Goal: Check status: Check status

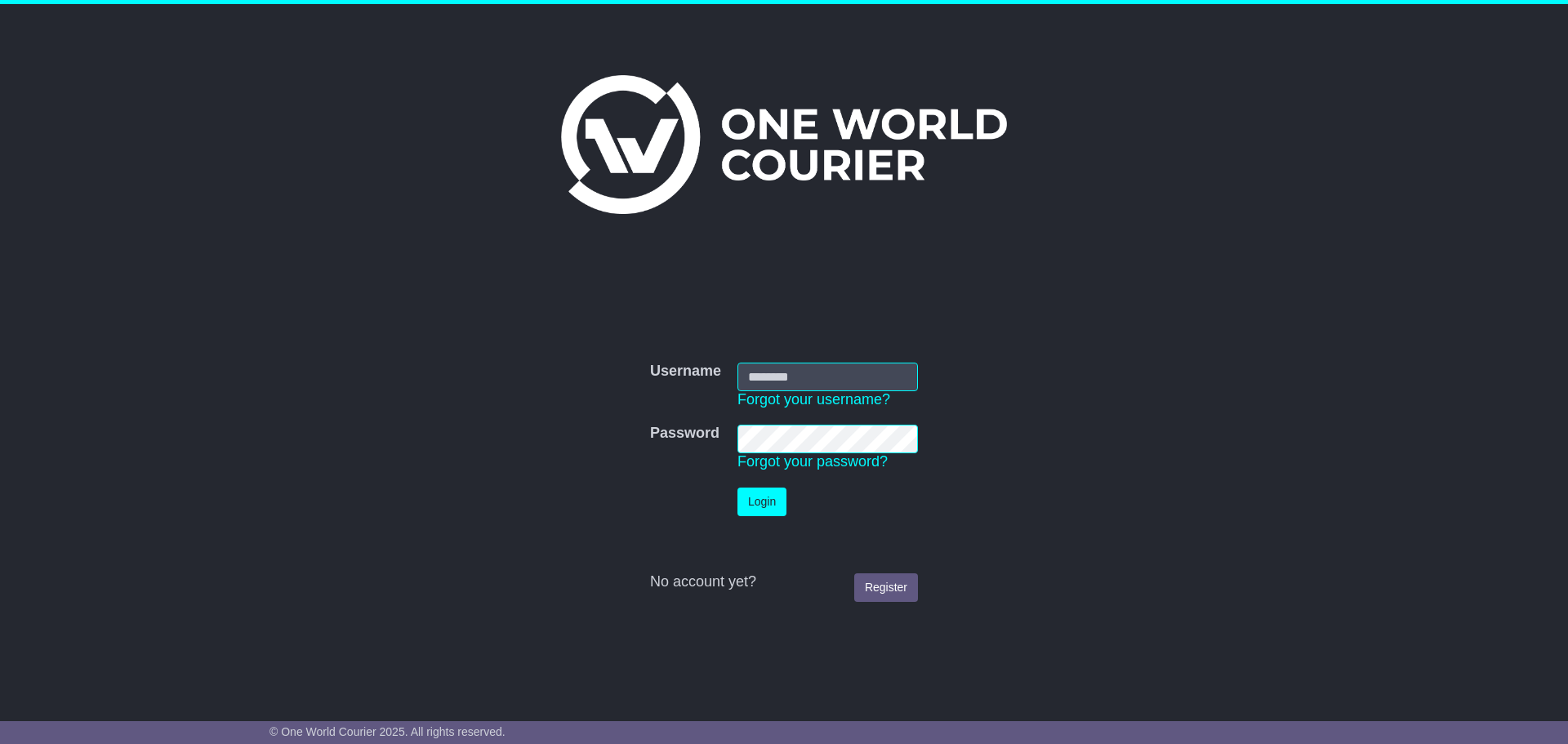
type input "**********"
click at [754, 520] on td "Login" at bounding box center [827, 501] width 197 height 45
click at [759, 508] on button "Login" at bounding box center [762, 501] width 49 height 29
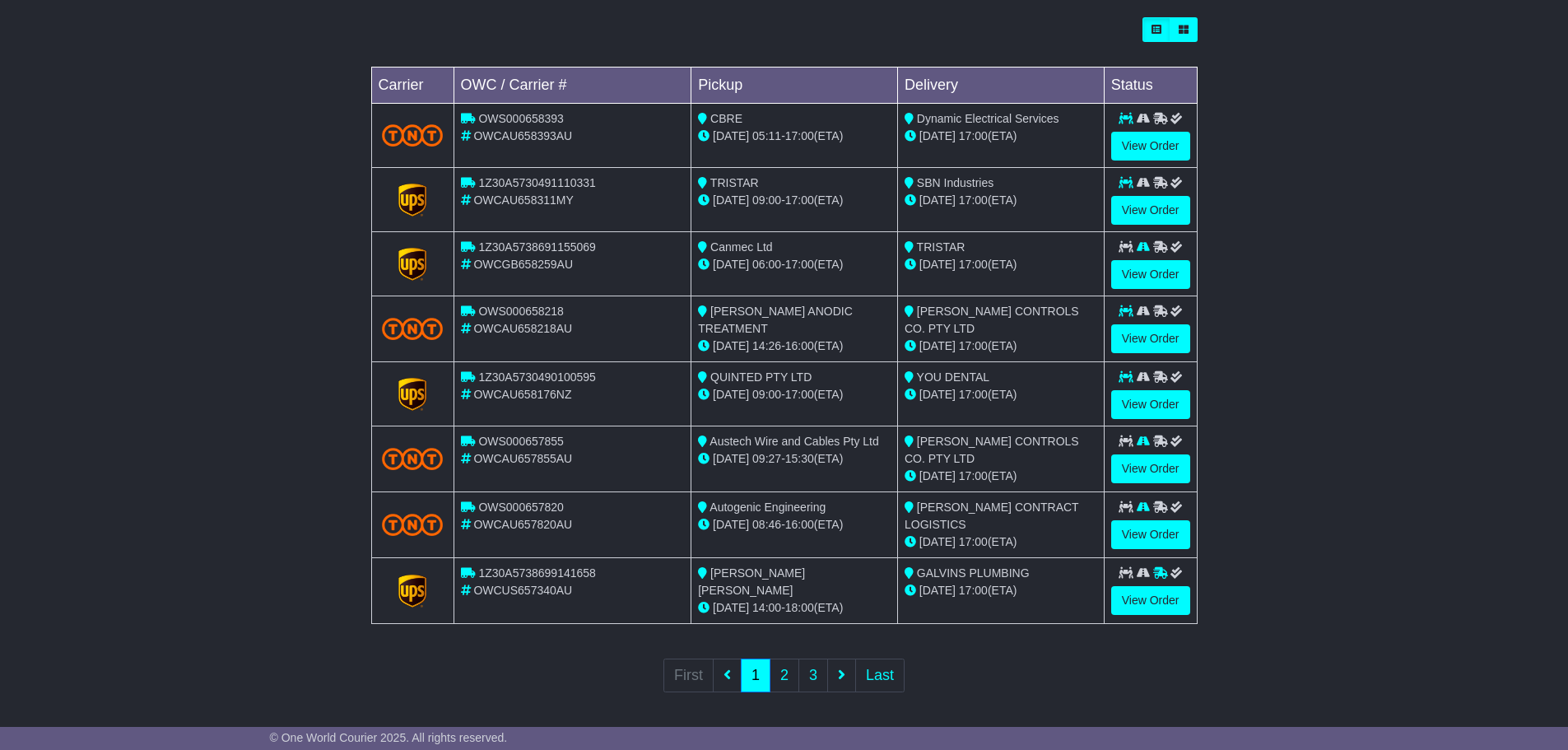
scroll to position [471, 0]
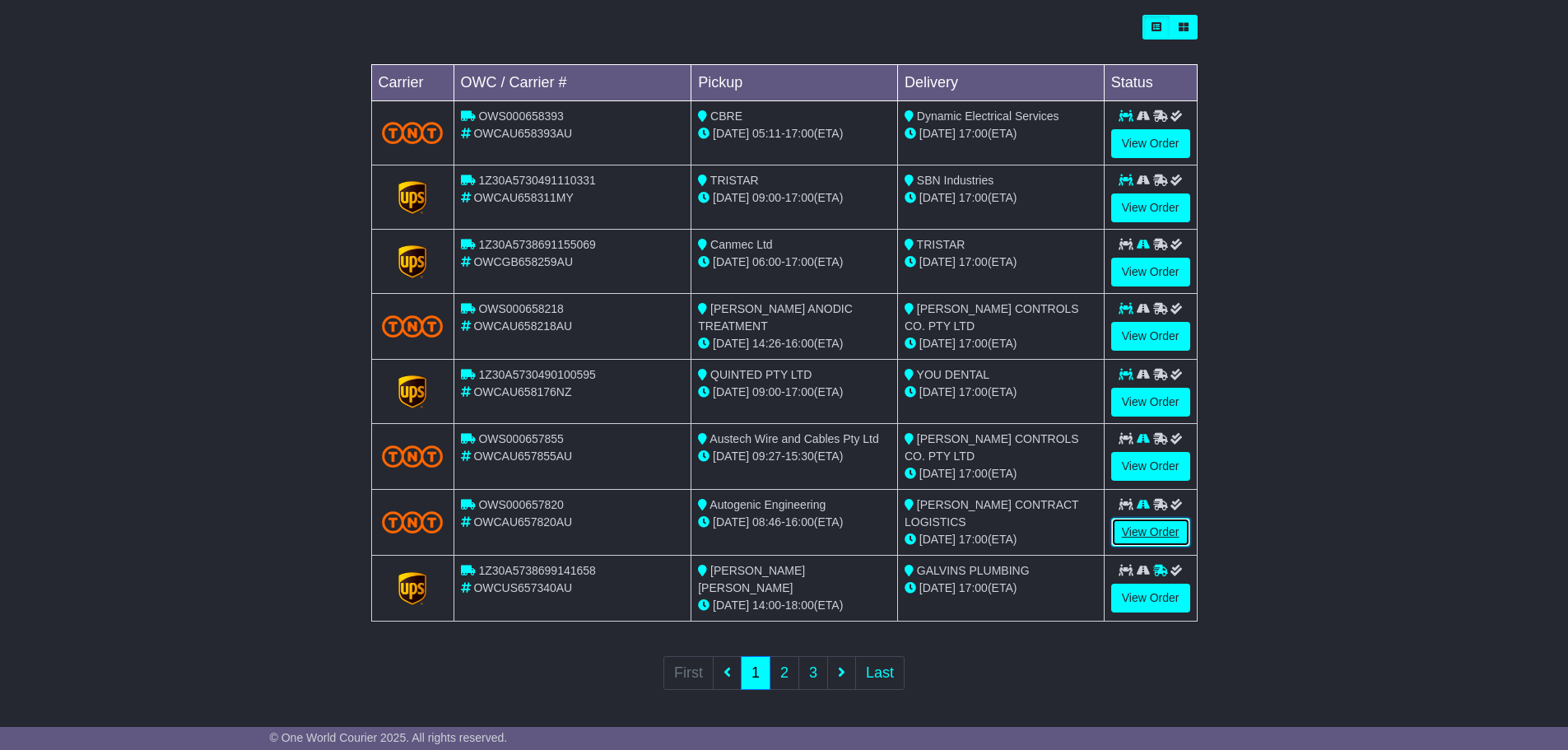
click at [1142, 541] on link "View Order" at bounding box center [1150, 532] width 79 height 29
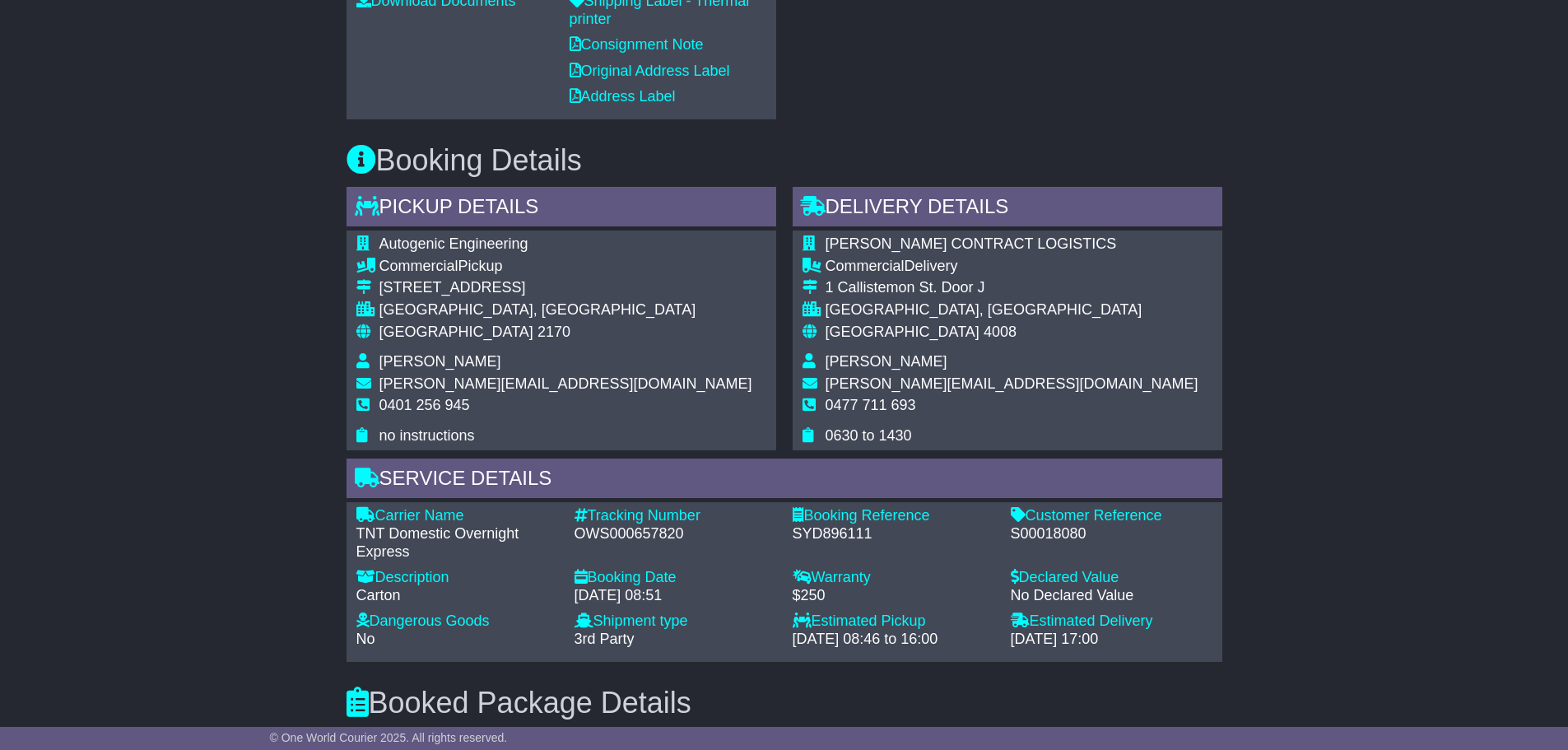
scroll to position [741, 0]
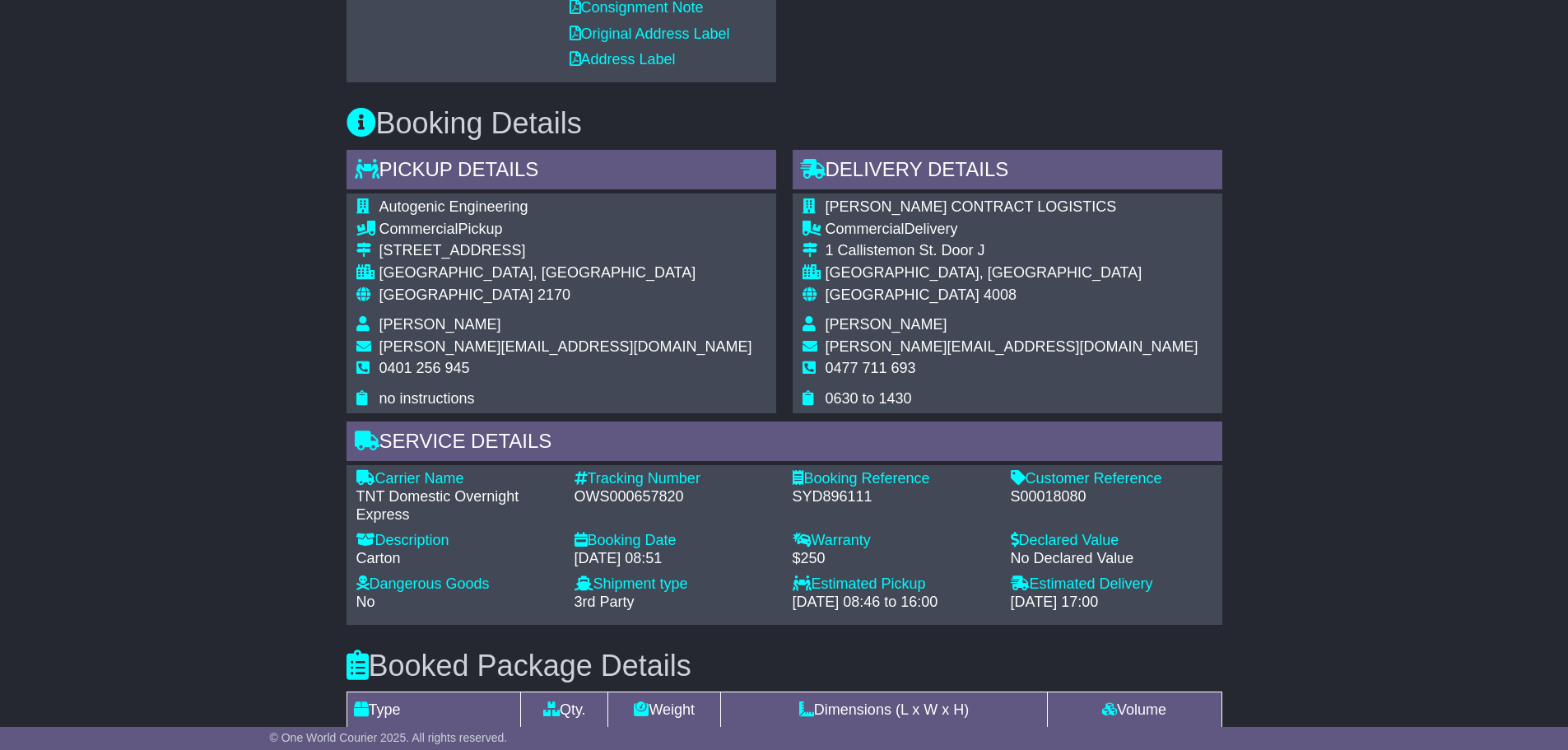
click at [1030, 486] on div "Customer Reference" at bounding box center [1111, 479] width 201 height 18
click at [1030, 486] on div "Customer Reference" at bounding box center [1111, 479] width 201 height 18
copy div "Customer"
click at [1028, 501] on div "S00018080" at bounding box center [1111, 497] width 201 height 18
copy div "S00018080"
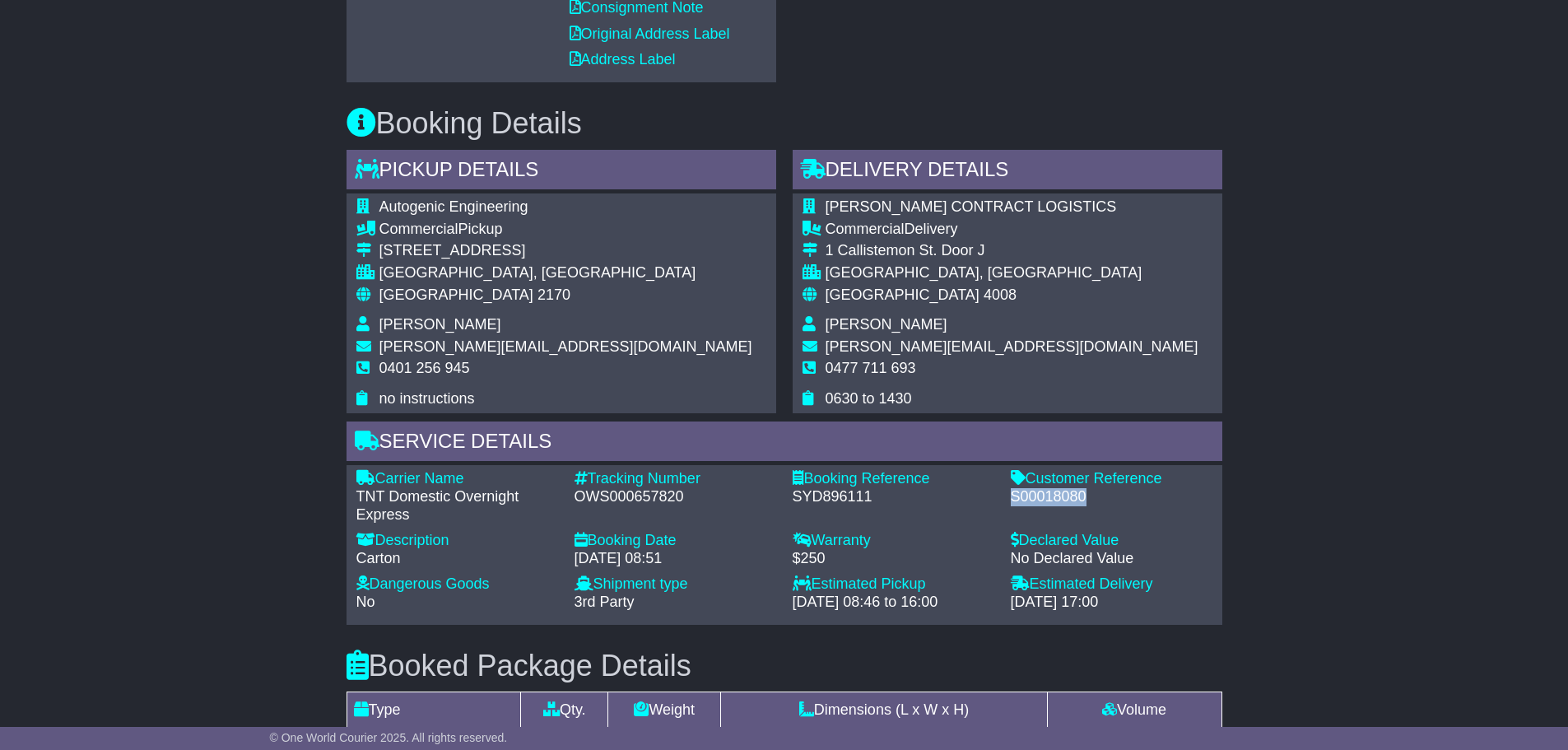
click at [1028, 501] on div "S00018080" at bounding box center [1111, 497] width 201 height 18
